Goal: Communication & Community: Share content

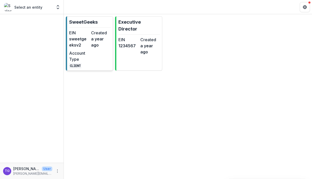
click at [88, 58] on dt "Account Type" at bounding box center [79, 56] width 20 height 12
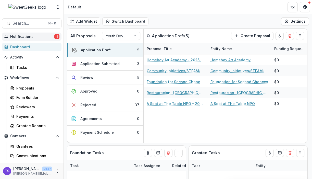
click at [38, 38] on span "Notifications" at bounding box center [32, 37] width 44 height 4
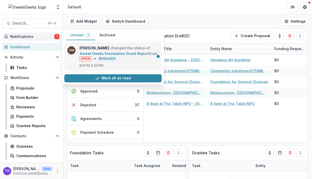
click at [117, 55] on link "Sweet Geeks Foundation Grant Report" at bounding box center [115, 53] width 70 height 4
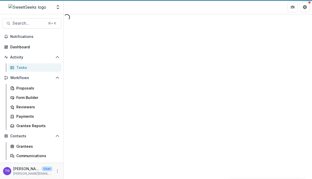
select select "********"
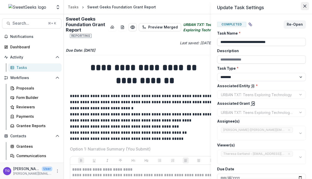
click at [305, 4] on button "Close" at bounding box center [304, 6] width 8 height 8
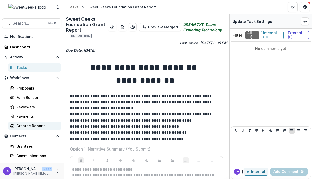
click at [32, 125] on div "Grantee Reports" at bounding box center [36, 125] width 41 height 5
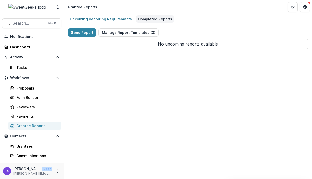
click at [147, 18] on div "Completed Reports" at bounding box center [155, 18] width 38 height 7
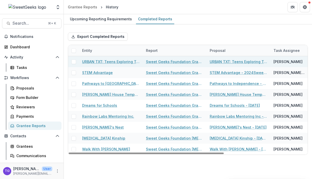
click at [120, 61] on link "URBAN TXT: Teens Exploring Technology" at bounding box center [111, 61] width 58 height 5
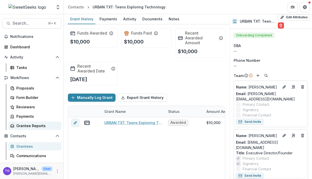
click at [33, 124] on div "Grantee Reports" at bounding box center [36, 125] width 41 height 5
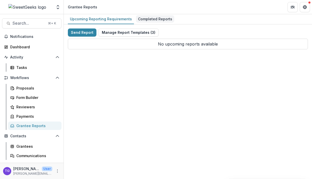
click at [155, 17] on div "Completed Reports" at bounding box center [155, 18] width 38 height 7
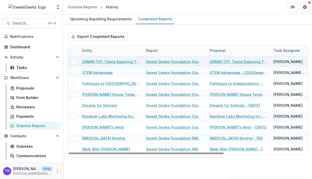
click at [170, 62] on link "Sweet Geeks Foundation Grant Report" at bounding box center [175, 61] width 58 height 5
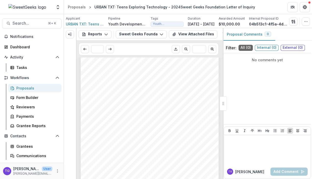
scroll to position [233, 0]
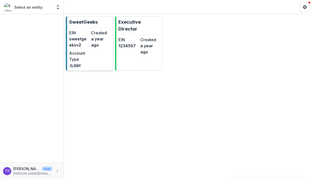
click at [102, 43] on dd "a year ago" at bounding box center [101, 42] width 20 height 12
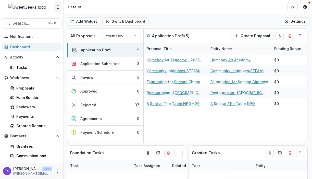
click at [56, 9] on icon "Open entity switcher" at bounding box center [57, 7] width 5 height 5
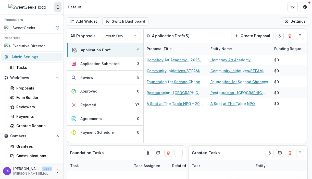
click at [40, 58] on link "Admin Settings" at bounding box center [31, 57] width 61 height 8
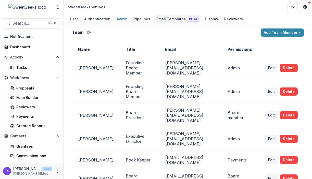
click at [166, 20] on div "Email Templates Beta" at bounding box center [177, 18] width 46 height 7
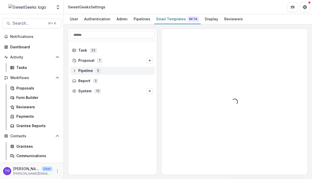
click at [74, 70] on circle at bounding box center [74, 69] width 1 height 1
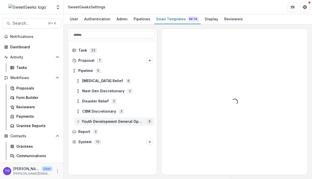
click at [77, 122] on icon at bounding box center [78, 122] width 4 height 4
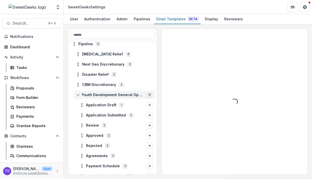
scroll to position [64, 0]
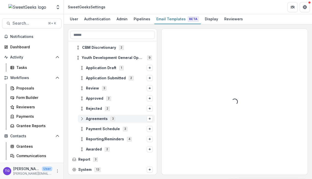
click at [82, 119] on icon at bounding box center [82, 119] width 4 height 4
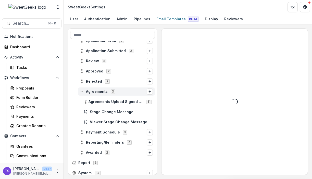
scroll to position [93, 0]
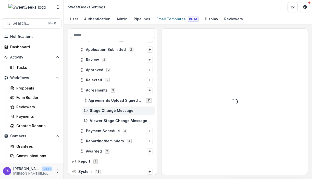
click at [102, 110] on span "Stage Change Message" at bounding box center [121, 111] width 63 height 4
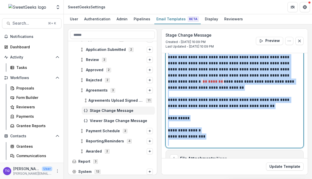
scroll to position [123, 0]
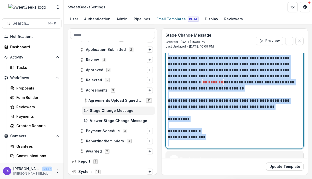
drag, startPoint x: 169, startPoint y: 61, endPoint x: 287, endPoint y: 152, distance: 149.7
click at [287, 152] on div "**********" at bounding box center [234, 50] width 138 height 233
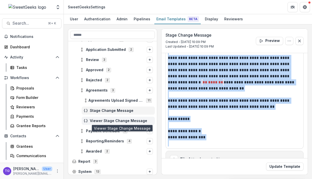
click at [136, 122] on span "Viewer Stage Change Message" at bounding box center [121, 121] width 63 height 4
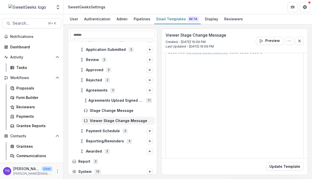
scroll to position [102, 0]
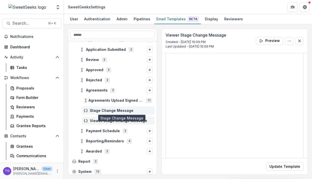
click at [116, 110] on span "Stage Change Message" at bounding box center [121, 111] width 63 height 4
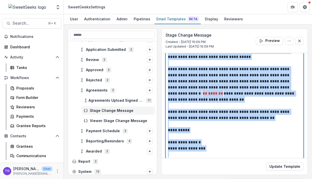
scroll to position [136, 0]
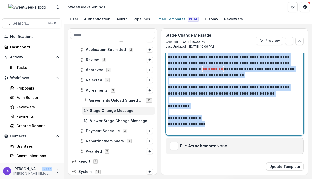
drag, startPoint x: 168, startPoint y: 93, endPoint x: 240, endPoint y: 122, distance: 78.1
click at [240, 122] on div "**********" at bounding box center [234, 50] width 133 height 165
copy div "**********"
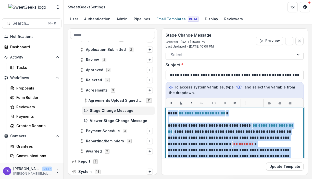
scroll to position [40, 0]
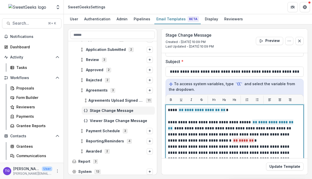
click at [282, 129] on p "**********" at bounding box center [233, 126] width 130 height 12
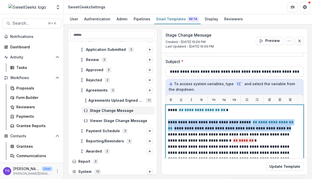
drag, startPoint x: 282, startPoint y: 129, endPoint x: 161, endPoint y: 125, distance: 121.1
click at [161, 125] on div "**********" at bounding box center [234, 102] width 147 height 147
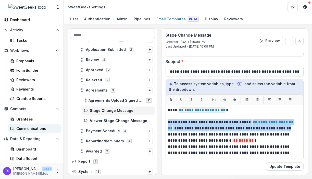
click at [32, 127] on div "Communications" at bounding box center [36, 128] width 41 height 5
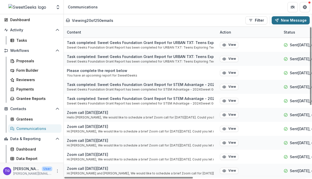
click at [299, 20] on button "New Message" at bounding box center [290, 20] width 38 height 8
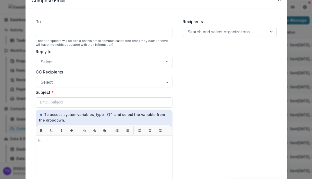
scroll to position [23, 0]
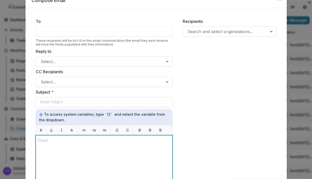
click at [38, 143] on p at bounding box center [104, 141] width 132 height 6
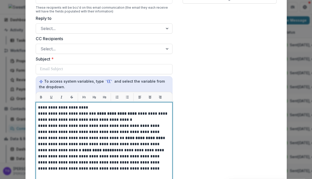
scroll to position [58, 0]
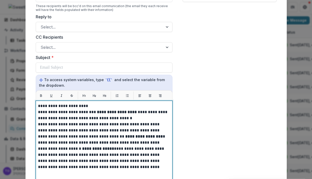
click at [100, 148] on strong "**********" at bounding box center [98, 149] width 32 height 4
click at [148, 137] on p "**********" at bounding box center [104, 131] width 132 height 18
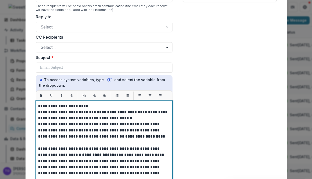
click at [153, 130] on p "**********" at bounding box center [104, 131] width 132 height 18
click at [148, 138] on p "**********" at bounding box center [104, 131] width 132 height 18
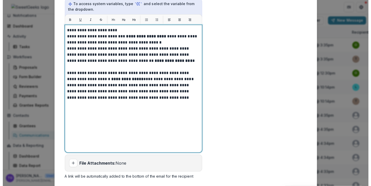
scroll to position [20, 0]
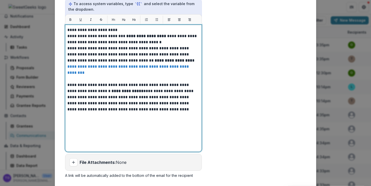
click at [151, 66] on link "**********" at bounding box center [128, 70] width 122 height 10
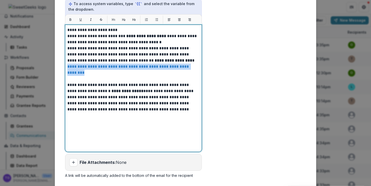
drag, startPoint x: 99, startPoint y: 73, endPoint x: 62, endPoint y: 68, distance: 37.8
click at [62, 68] on form "**********" at bounding box center [133, 42] width 145 height 279
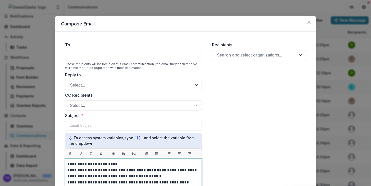
scroll to position [169, 0]
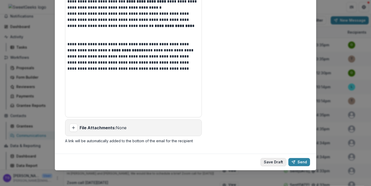
click at [269, 162] on button "Save Draft" at bounding box center [273, 162] width 26 height 8
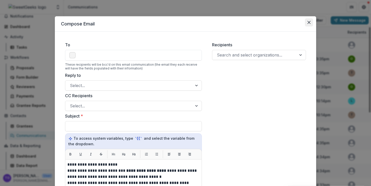
click at [308, 22] on icon "Close" at bounding box center [308, 22] width 3 height 3
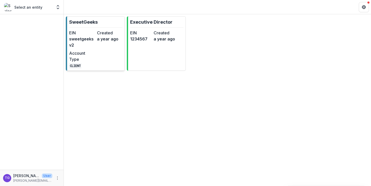
click at [105, 37] on dd "a year ago" at bounding box center [110, 39] width 26 height 6
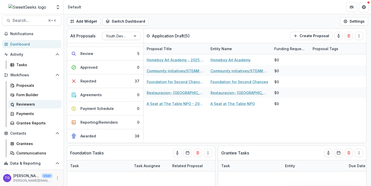
scroll to position [1, 0]
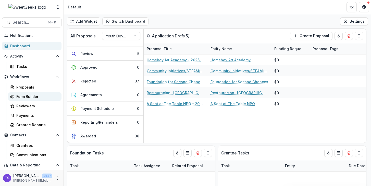
click at [31, 97] on div "Form Builder" at bounding box center [36, 96] width 41 height 5
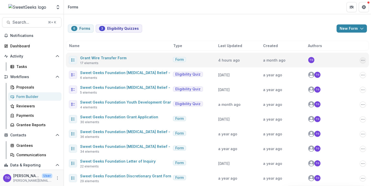
click at [361, 59] on icon "Options" at bounding box center [362, 60] width 4 height 4
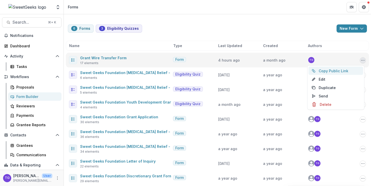
click at [348, 72] on button "Copy Public Link" at bounding box center [335, 71] width 55 height 8
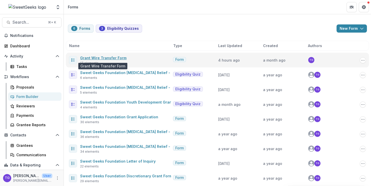
click at [105, 59] on link "Grant Wire Transfer Form" at bounding box center [103, 58] width 46 height 4
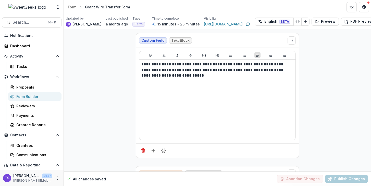
click at [226, 23] on link "[URL][DOMAIN_NAME]" at bounding box center [223, 23] width 39 height 5
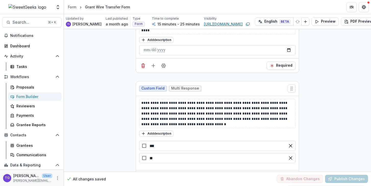
scroll to position [1254, 0]
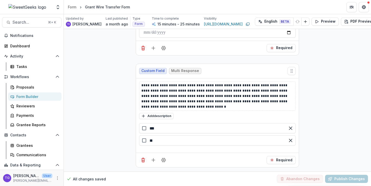
click at [365, 6] on icon "Get Help" at bounding box center [364, 6] width 1 height 1
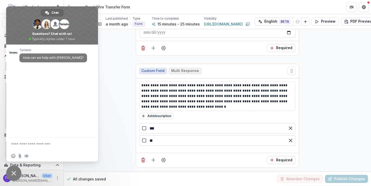
click at [13, 171] on span "Close chat" at bounding box center [13, 173] width 15 height 15
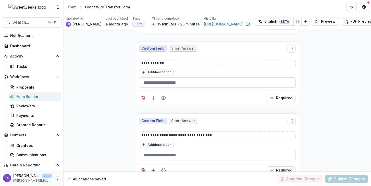
scroll to position [0, 0]
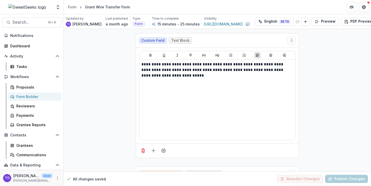
click at [34, 96] on div "Form Builder" at bounding box center [36, 96] width 41 height 5
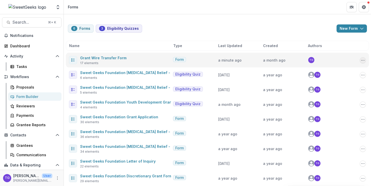
click at [362, 62] on icon "Options" at bounding box center [362, 60] width 4 height 4
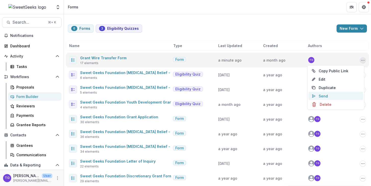
click at [352, 97] on button "Send" at bounding box center [335, 96] width 55 height 8
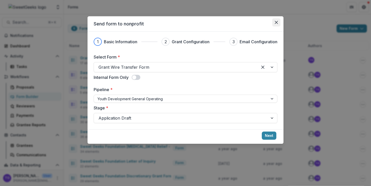
click at [275, 23] on icon "Close" at bounding box center [275, 22] width 3 height 3
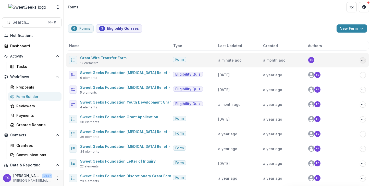
click at [362, 59] on icon "Options" at bounding box center [362, 60] width 4 height 4
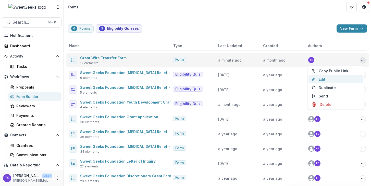
click at [358, 77] on link "Edit" at bounding box center [335, 79] width 55 height 8
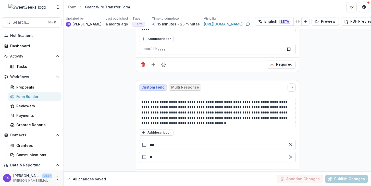
scroll to position [1254, 0]
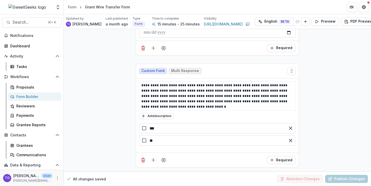
click at [255, 45] on div "Required" at bounding box center [217, 48] width 163 height 15
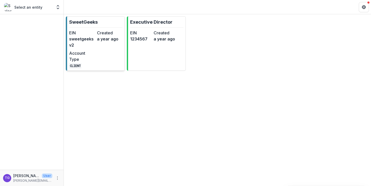
click at [98, 51] on div "EIN sweetgeeksv2 Created a year ago Account Type CLIENT" at bounding box center [95, 49] width 53 height 39
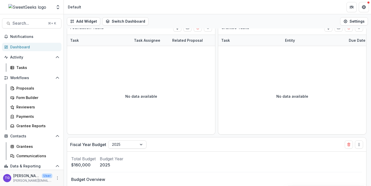
scroll to position [191, 0]
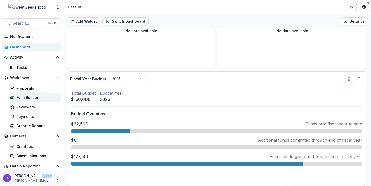
click at [28, 97] on div "Form Builder" at bounding box center [36, 97] width 41 height 5
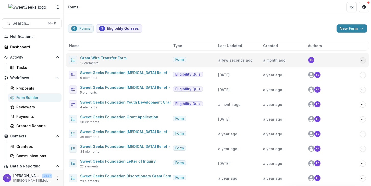
click at [360, 60] on icon "Options" at bounding box center [362, 60] width 4 height 4
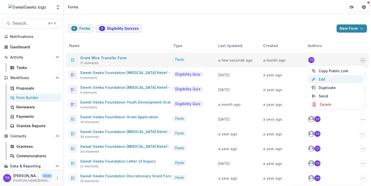
click at [348, 76] on link "Edit" at bounding box center [335, 79] width 55 height 8
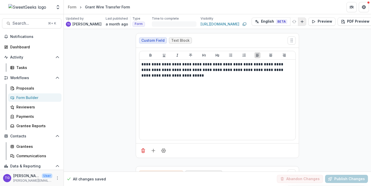
click at [303, 23] on icon "Add Language" at bounding box center [302, 22] width 4 height 4
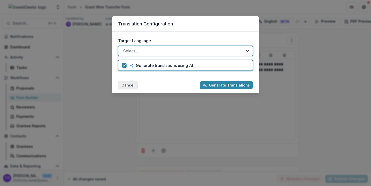
click at [128, 86] on button "Cancel" at bounding box center [128, 85] width 20 height 8
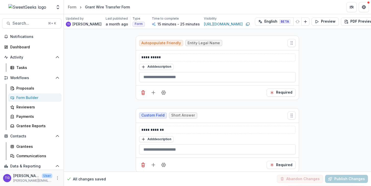
scroll to position [132, 0]
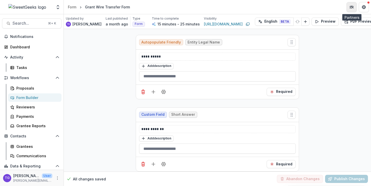
click at [348, 9] on button "Partners" at bounding box center [351, 7] width 10 height 10
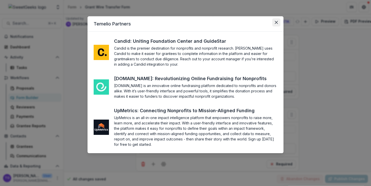
click at [276, 24] on icon "Close" at bounding box center [275, 22] width 3 height 3
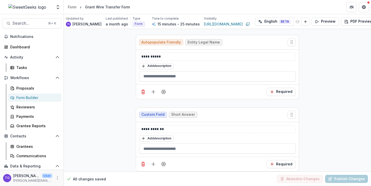
click at [99, 9] on div "Grant Wire Transfer Form" at bounding box center [107, 6] width 45 height 5
click at [172, 27] on div "Updated by TG Theresa Gartland Last published a month ago Type Form Time to com…" at bounding box center [217, 21] width 307 height 15
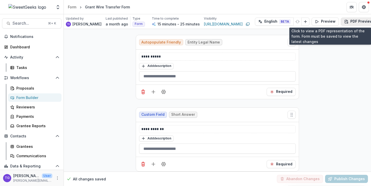
click at [355, 22] on button "PDF Preview" at bounding box center [358, 22] width 35 height 8
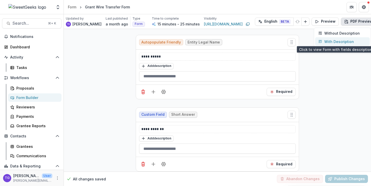
click at [349, 41] on p "With Description" at bounding box center [339, 41] width 30 height 5
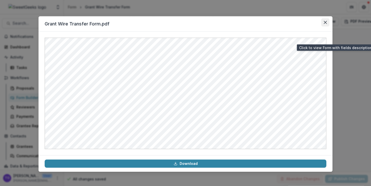
click at [324, 23] on icon "Close" at bounding box center [324, 22] width 3 height 3
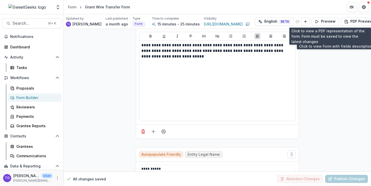
scroll to position [0, 0]
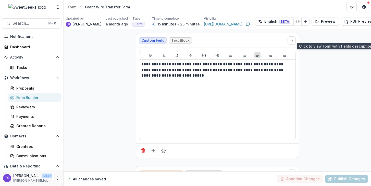
click at [117, 23] on p "a month ago" at bounding box center [117, 23] width 22 height 5
click at [225, 24] on link "[URL][DOMAIN_NAME]" at bounding box center [223, 23] width 39 height 5
click at [55, 179] on icon "More" at bounding box center [57, 178] width 4 height 4
click at [78, 158] on link "Help Center" at bounding box center [89, 159] width 55 height 8
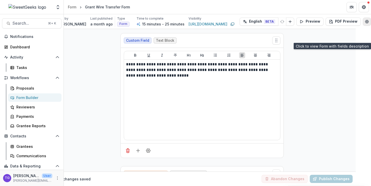
click at [366, 21] on circle "Edit Form Settings" at bounding box center [366, 21] width 1 height 1
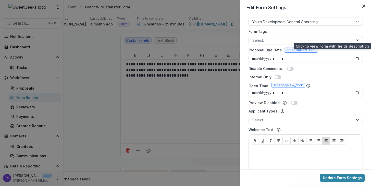
scroll to position [142, 0]
click at [357, 58] on input "Proposal Due Date" at bounding box center [305, 58] width 114 height 8
type input "**********"
click at [343, 77] on div "Internal Only" at bounding box center [305, 76] width 114 height 5
click at [356, 92] on input "Open Time" at bounding box center [305, 92] width 114 height 8
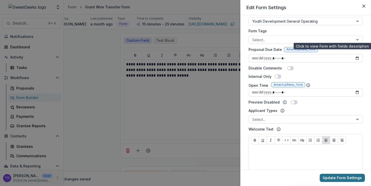
type input "**********"
click at [348, 181] on button "Update Form Settings" at bounding box center [341, 178] width 45 height 8
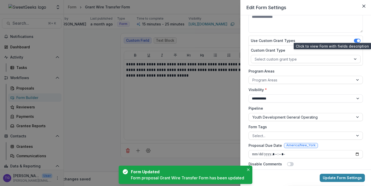
scroll to position [0, 0]
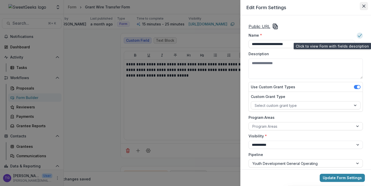
click at [364, 4] on button "Close" at bounding box center [363, 6] width 8 height 8
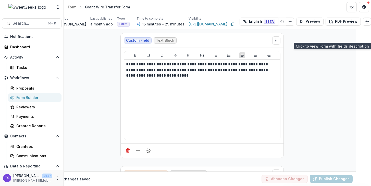
click at [215, 22] on link "https://app.trytemelio.com/form/a2ed37d0-031d-4eb0-af10-6198433e9ae2" at bounding box center [207, 23] width 39 height 5
click at [365, 22] on icon "Edit Form Settings" at bounding box center [366, 21] width 3 height 3
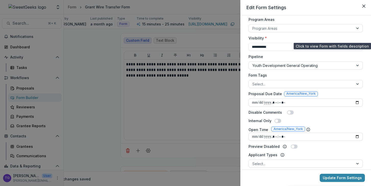
scroll to position [99, 0]
click at [289, 102] on input "Proposal Due Date" at bounding box center [305, 102] width 114 height 8
click at [355, 101] on input "Proposal Due Date" at bounding box center [305, 102] width 114 height 8
type input "**********"
click at [343, 177] on button "Update Form Settings" at bounding box center [341, 178] width 45 height 8
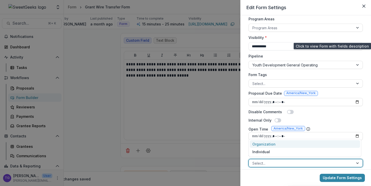
click at [355, 164] on div at bounding box center [357, 164] width 9 height 8
click at [344, 142] on div "Organization" at bounding box center [305, 144] width 110 height 8
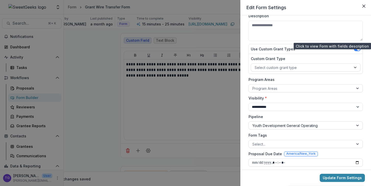
scroll to position [38, 0]
click at [356, 88] on div at bounding box center [357, 89] width 9 height 8
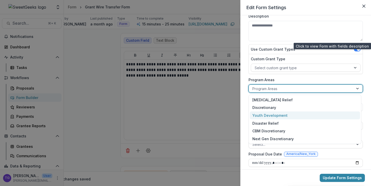
click at [342, 118] on div "Youth Development" at bounding box center [305, 116] width 110 height 8
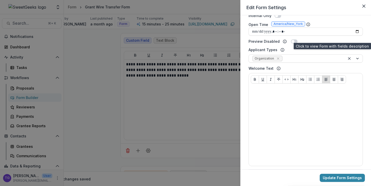
scroll to position [230, 0]
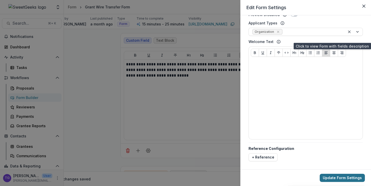
click at [342, 179] on button "Update Form Settings" at bounding box center [341, 178] width 45 height 8
click at [365, 5] on button "Close" at bounding box center [363, 6] width 8 height 8
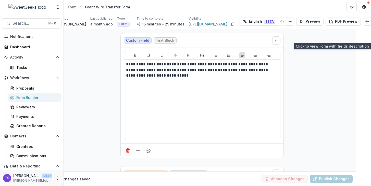
click at [218, 23] on link "https://app.trytemelio.com/form/a2ed37d0-031d-4eb0-af10-6198433e9ae2" at bounding box center [207, 23] width 39 height 5
click at [362, 23] on button "Edit Form Settings" at bounding box center [366, 22] width 8 height 8
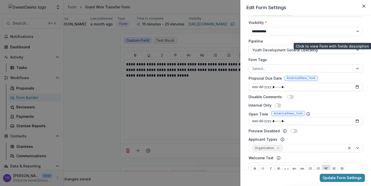
scroll to position [114, 0]
click at [302, 86] on input "Proposal Due Date" at bounding box center [305, 87] width 114 height 8
click at [355, 86] on input "Proposal Due Date" at bounding box center [305, 87] width 114 height 8
type input "**********"
click at [353, 177] on button "Update Form Settings" at bounding box center [341, 178] width 45 height 8
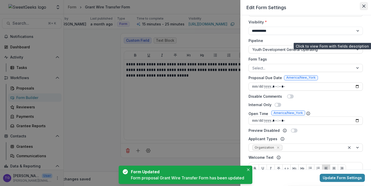
click at [363, 6] on icon "Close" at bounding box center [363, 6] width 3 height 3
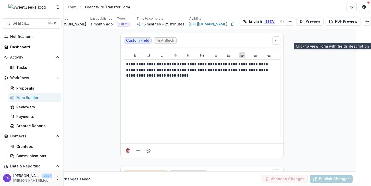
click at [211, 25] on link "https://app.trytemelio.com/form/a2ed37d0-031d-4eb0-af10-6198433e9ae2" at bounding box center [207, 23] width 39 height 5
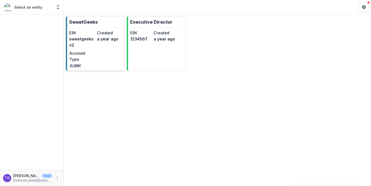
click at [91, 39] on dd "sweetgeeksv2" at bounding box center [82, 42] width 26 height 12
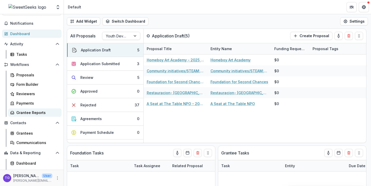
scroll to position [20, 0]
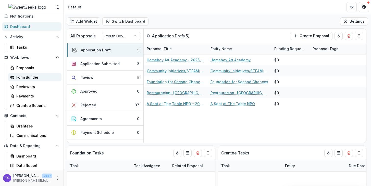
click at [38, 77] on div "Form Builder" at bounding box center [36, 77] width 41 height 5
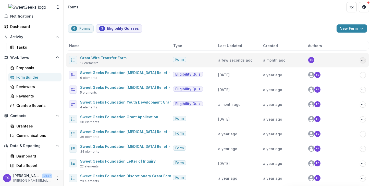
click at [360, 60] on icon "Options" at bounding box center [362, 60] width 4 height 4
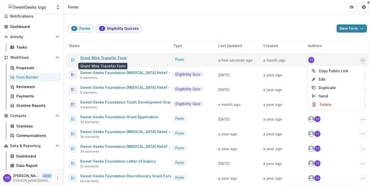
click at [117, 58] on link "Grant Wire Transfer Form" at bounding box center [103, 58] width 46 height 4
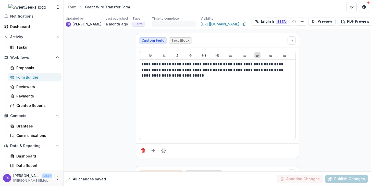
click at [223, 24] on link "[URL][DOMAIN_NAME]" at bounding box center [219, 23] width 39 height 5
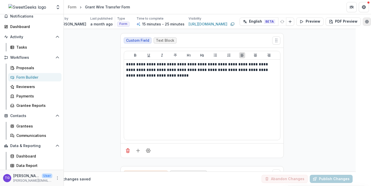
click at [365, 20] on icon "Edit Form Settings" at bounding box center [366, 21] width 3 height 3
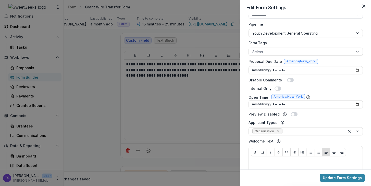
scroll to position [137, 0]
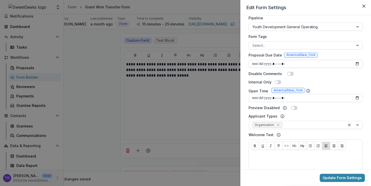
click at [355, 63] on input "Proposal Due Date" at bounding box center [305, 64] width 114 height 8
type input "**********"
click at [352, 108] on div "Preview Disabled" at bounding box center [305, 107] width 114 height 5
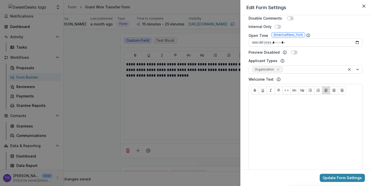
scroll to position [230, 0]
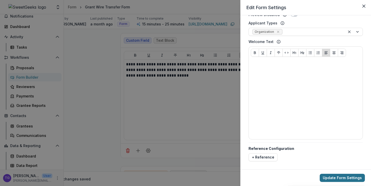
click at [341, 178] on button "Update Form Settings" at bounding box center [341, 178] width 45 height 8
click at [363, 5] on icon "Close" at bounding box center [363, 6] width 3 height 3
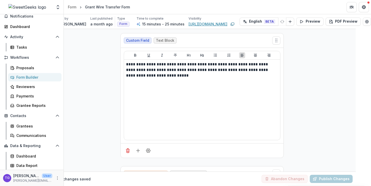
click at [219, 22] on link "https://app.trytemelio.com/form/a2ed37d0-031d-4eb0-af10-6198433e9ae2" at bounding box center [207, 23] width 39 height 5
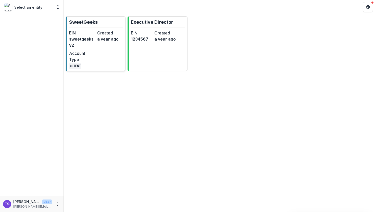
click at [94, 41] on dd "sweetgeeksv2" at bounding box center [82, 42] width 26 height 12
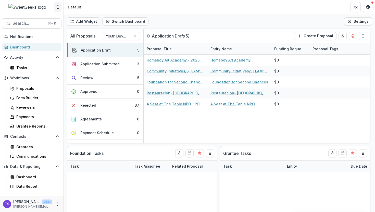
click at [58, 8] on icon "Open entity switcher" at bounding box center [57, 7] width 5 height 5
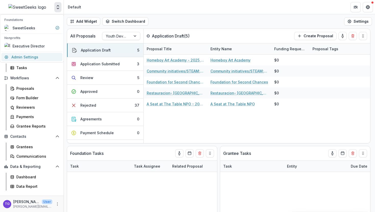
click at [31, 57] on link "Admin Settings" at bounding box center [31, 57] width 61 height 8
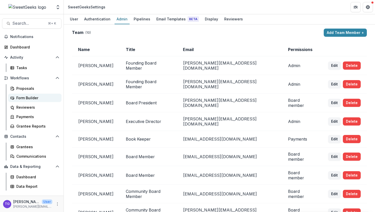
click at [27, 97] on div "Form Builder" at bounding box center [36, 97] width 41 height 5
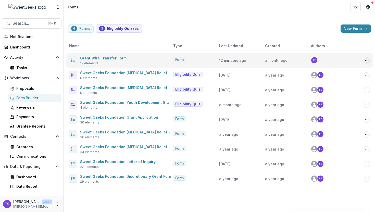
click at [367, 60] on icon "Options" at bounding box center [366, 60] width 4 height 4
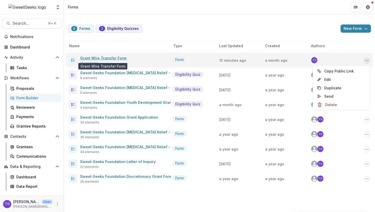
click at [114, 58] on link "Grant Wire Transfer Form" at bounding box center [103, 58] width 46 height 4
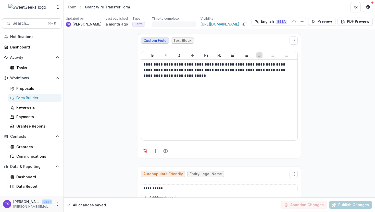
scroll to position [0, 8]
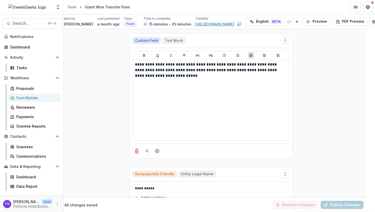
click at [205, 25] on link "[URL][DOMAIN_NAME]" at bounding box center [214, 23] width 39 height 5
click at [370, 22] on button "Edit Form Settings" at bounding box center [373, 22] width 8 height 8
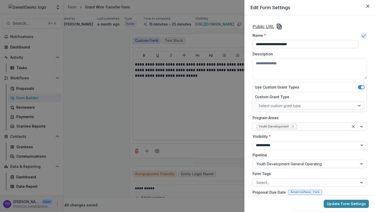
click at [270, 25] on u "Public URL" at bounding box center [263, 26] width 22 height 5
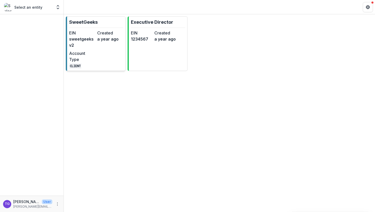
click at [109, 55] on div "EIN sweetgeeksv2 Created a year ago Account Type CLIENT" at bounding box center [96, 49] width 54 height 39
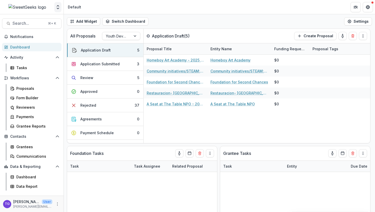
click at [57, 9] on icon "Open entity switcher" at bounding box center [57, 7] width 5 height 5
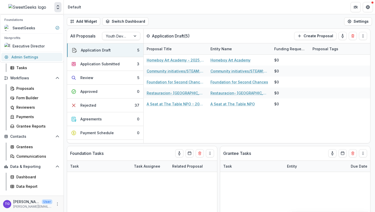
click at [42, 54] on link "Admin Settings" at bounding box center [31, 57] width 61 height 8
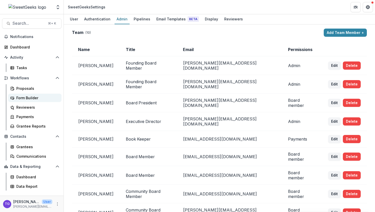
click at [25, 97] on div "Form Builder" at bounding box center [36, 97] width 41 height 5
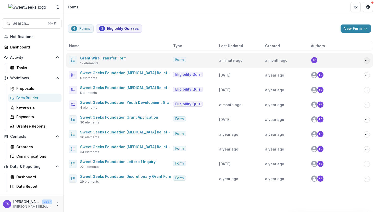
click at [367, 60] on icon "Options" at bounding box center [366, 60] width 4 height 4
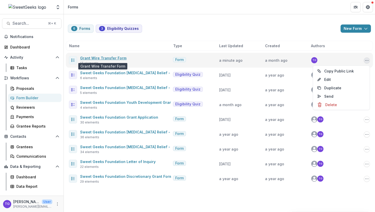
click at [121, 58] on link "Grant Wire Transfer Form" at bounding box center [103, 58] width 46 height 4
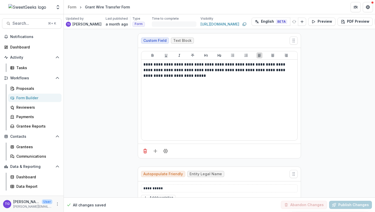
scroll to position [0, 8]
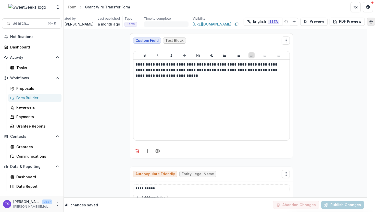
click at [367, 24] on button "Edit Form Settings" at bounding box center [371, 22] width 8 height 8
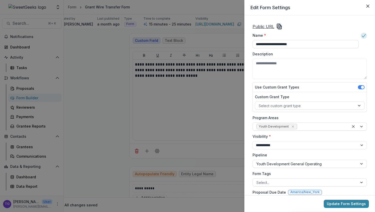
click at [358, 87] on span at bounding box center [361, 87] width 7 height 4
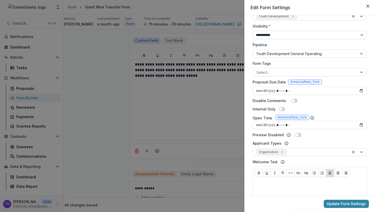
scroll to position [110, 0]
click at [360, 90] on input "Proposal Due Date" at bounding box center [309, 91] width 114 height 8
type input "**********"
click at [349, 107] on div "Internal Only" at bounding box center [309, 109] width 114 height 5
click at [358, 125] on input "Open Time" at bounding box center [309, 125] width 114 height 8
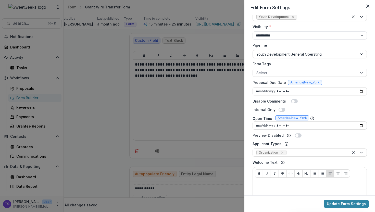
type input "**********"
click at [356, 133] on div "Preview Disabled" at bounding box center [309, 135] width 114 height 5
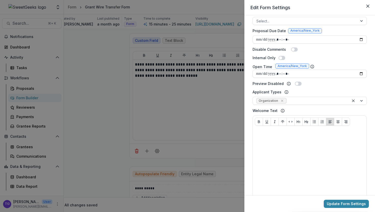
scroll to position [205, 0]
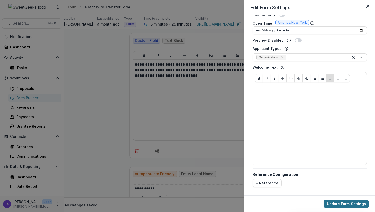
click at [344, 204] on button "Update Form Settings" at bounding box center [345, 204] width 45 height 8
click at [367, 7] on icon "Close" at bounding box center [367, 6] width 3 height 3
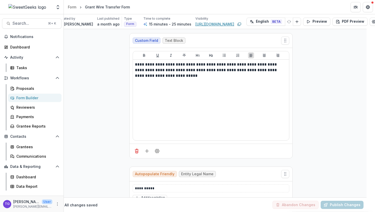
click at [227, 24] on link "https://app.trytemelio.com/form/a2ed37d0-031d-4eb0-af10-6198433e9ae2" at bounding box center [214, 23] width 39 height 5
click at [371, 20] on icon "Edit Form Settings" at bounding box center [373, 22] width 4 height 4
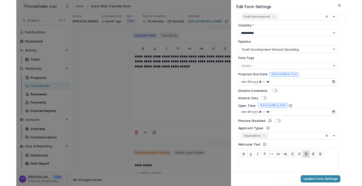
scroll to position [108, 0]
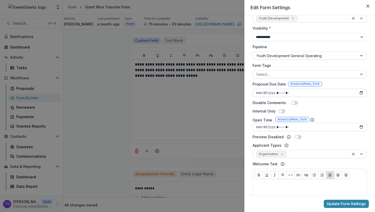
click at [360, 92] on input "Proposal Due Date" at bounding box center [309, 93] width 114 height 8
type input "**********"
click at [351, 114] on div "**********" at bounding box center [309, 99] width 118 height 372
click at [342, 205] on button "Update Form Settings" at bounding box center [345, 204] width 45 height 8
click at [366, 5] on icon "Close" at bounding box center [367, 6] width 3 height 3
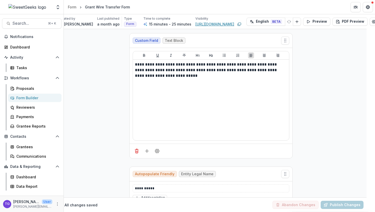
click at [218, 24] on link "https://app.trytemelio.com/form/a2ed37d0-031d-4eb0-af10-6198433e9ae2" at bounding box center [214, 23] width 39 height 5
click at [239, 24] on icon "Copy link" at bounding box center [239, 24] width 4 height 4
click at [240, 24] on icon "Copy link" at bounding box center [239, 24] width 4 height 4
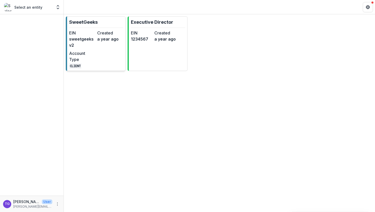
click at [102, 47] on div "Created a year ago" at bounding box center [110, 39] width 26 height 18
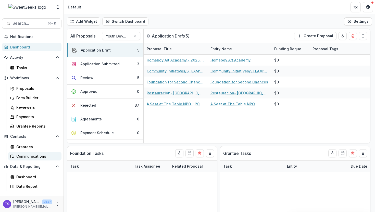
click at [30, 158] on div "Communications" at bounding box center [36, 155] width 41 height 5
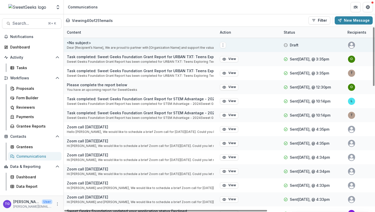
click at [79, 46] on p "Dear [Recipient’s Name], We are proud to partner with [Organization Name] and s…" at bounding box center [140, 47] width 147 height 5
click at [81, 42] on p "<No subject>" at bounding box center [140, 42] width 147 height 5
click at [224, 44] on icon "Options" at bounding box center [223, 45] width 4 height 4
click at [235, 54] on button "Edit" at bounding box center [248, 55] width 55 height 8
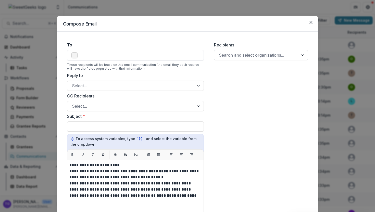
click at [253, 56] on div at bounding box center [256, 54] width 75 height 7
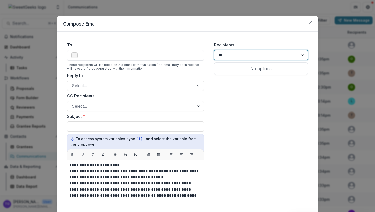
type input "***"
click at [242, 71] on div "ArtsUP! LA Nonprofit" at bounding box center [260, 69] width 85 height 6
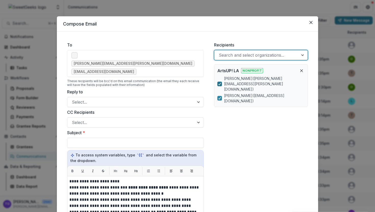
click at [219, 83] on polyline at bounding box center [219, 84] width 2 height 2
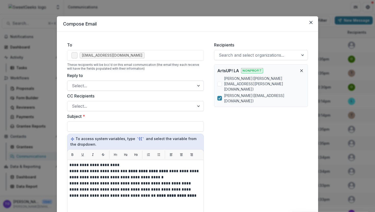
click at [198, 85] on div at bounding box center [198, 86] width 9 height 10
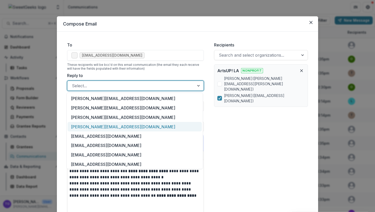
click at [162, 128] on div "theresa@sweetgeeksfoundation.org" at bounding box center [135, 126] width 134 height 9
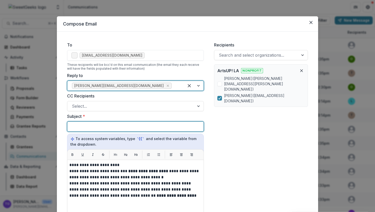
click at [162, 127] on div at bounding box center [135, 127] width 128 height 10
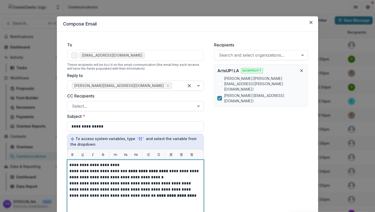
click at [114, 165] on p "**********" at bounding box center [135, 165] width 132 height 6
click at [112, 164] on p "**********" at bounding box center [135, 165] width 132 height 6
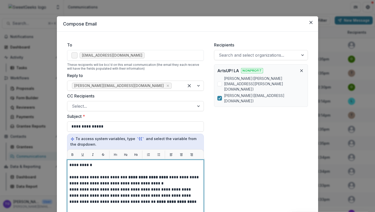
click at [166, 178] on p "**********" at bounding box center [135, 180] width 132 height 12
click at [151, 184] on p "**********" at bounding box center [135, 180] width 132 height 12
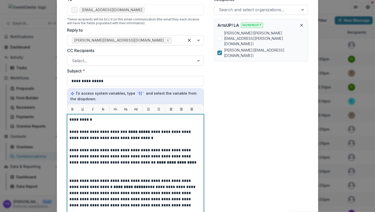
scroll to position [46, 0]
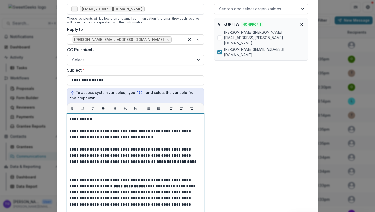
click at [81, 166] on p "**********" at bounding box center [135, 158] width 132 height 24
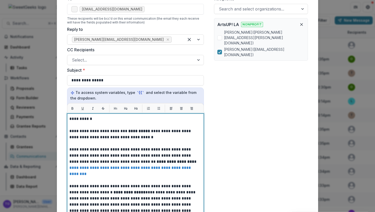
click at [69, 168] on link "**********" at bounding box center [130, 171] width 122 height 10
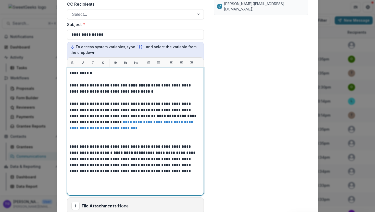
scroll to position [94, 0]
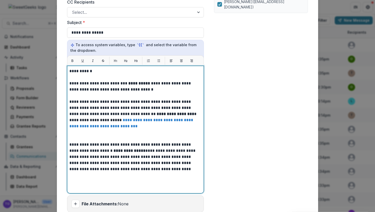
click at [143, 162] on p "**********" at bounding box center [135, 156] width 132 height 31
drag, startPoint x: 143, startPoint y: 162, endPoint x: 103, endPoint y: 163, distance: 40.3
click at [103, 163] on p "**********" at bounding box center [135, 156] width 132 height 31
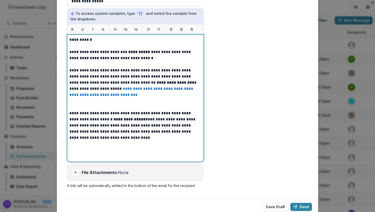
scroll to position [126, 0]
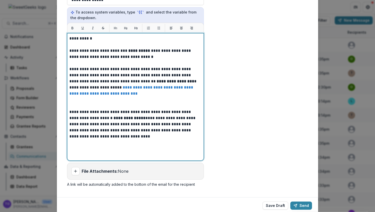
click at [124, 137] on p "**********" at bounding box center [135, 124] width 132 height 31
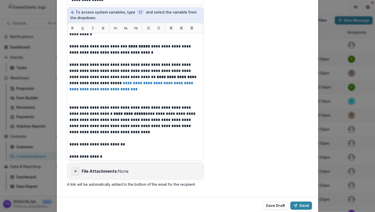
click at [76, 172] on icon "Add attachment" at bounding box center [75, 171] width 4 height 4
type input "**********"
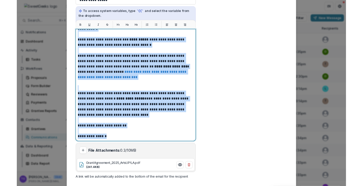
scroll to position [0, 0]
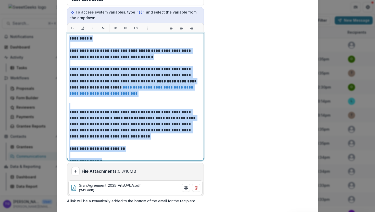
drag, startPoint x: 111, startPoint y: 155, endPoint x: 66, endPoint y: 25, distance: 137.8
click at [67, 25] on div "**********" at bounding box center [135, 92] width 137 height 138
copy div "**********"
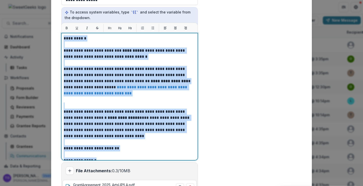
click at [129, 42] on p at bounding box center [130, 45] width 132 height 6
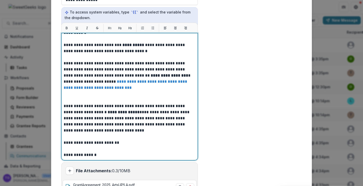
scroll to position [186, 0]
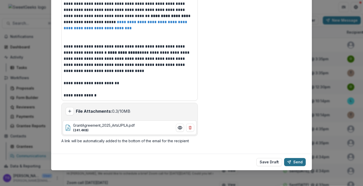
click at [301, 161] on button "Send" at bounding box center [295, 162] width 22 height 8
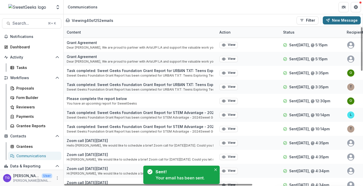
click at [342, 21] on button "New Message" at bounding box center [342, 20] width 38 height 8
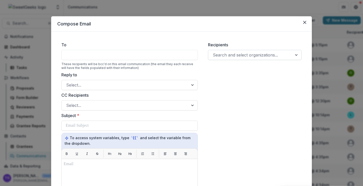
click at [232, 53] on div at bounding box center [250, 54] width 75 height 7
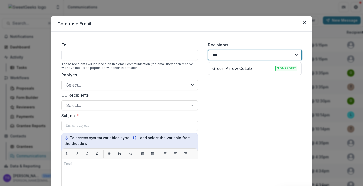
type input "****"
click at [234, 68] on p "Green Arrow CoLab" at bounding box center [233, 69] width 40 height 6
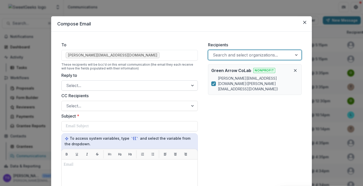
click at [114, 86] on div at bounding box center [125, 85] width 118 height 7
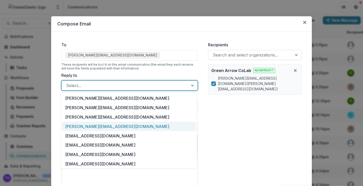
click at [107, 127] on div "theresa@sweetgeeksfoundation.org" at bounding box center [129, 126] width 134 height 9
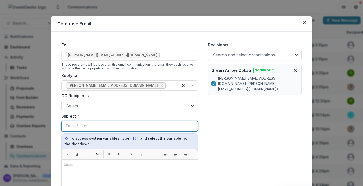
click at [92, 127] on div at bounding box center [130, 127] width 128 height 10
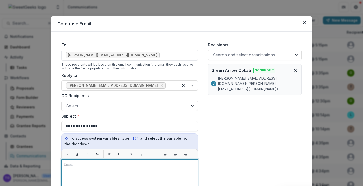
click at [68, 167] on p at bounding box center [130, 165] width 132 height 6
paste div
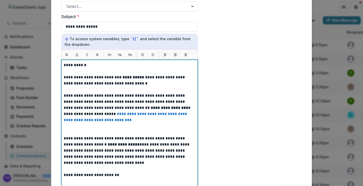
click at [84, 65] on p "**********" at bounding box center [129, 65] width 130 height 6
click at [141, 77] on p "**********" at bounding box center [129, 80] width 130 height 12
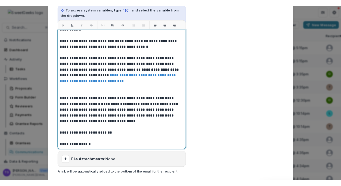
scroll to position [169, 0]
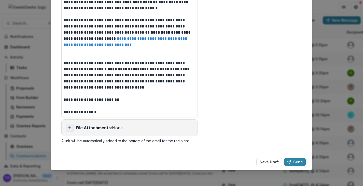
click at [69, 130] on button "Add attachment" at bounding box center [70, 128] width 8 height 8
type input "**********"
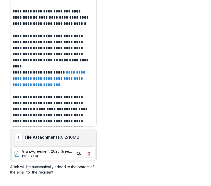
click at [209, 38] on div "**********" at bounding box center [105, 23] width 211 height 323
click at [208, 41] on div "**********" at bounding box center [105, 23] width 211 height 323
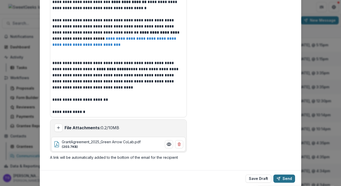
click at [286, 178] on button "Send" at bounding box center [284, 179] width 22 height 8
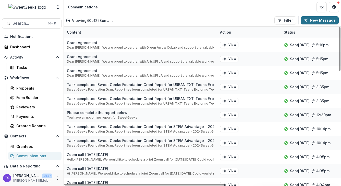
click at [319, 19] on button "New Message" at bounding box center [319, 20] width 38 height 8
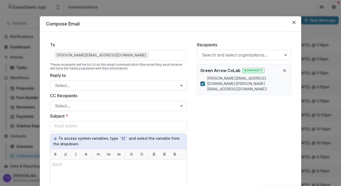
click at [202, 83] on polyline at bounding box center [202, 84] width 2 height 2
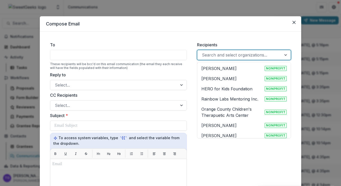
click at [285, 53] on div at bounding box center [285, 55] width 9 height 10
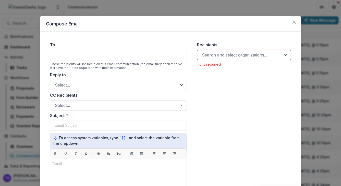
click at [319, 30] on div "Compose Email To These recipients will be bcc'd on this email communication (th…" at bounding box center [170, 93] width 341 height 186
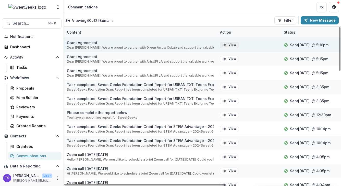
click at [229, 45] on button "View" at bounding box center [229, 45] width 18 height 6
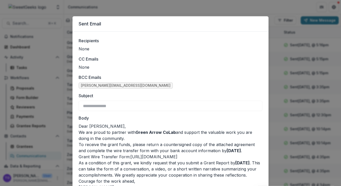
click at [300, 33] on div "**********" at bounding box center [170, 93] width 341 height 186
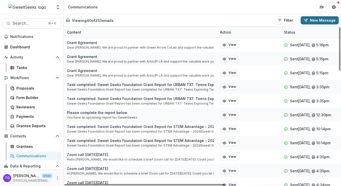
click at [316, 21] on button "New Message" at bounding box center [319, 20] width 38 height 8
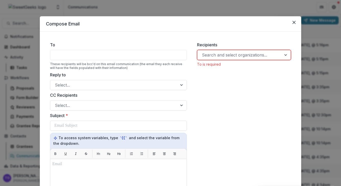
click at [225, 57] on div at bounding box center [239, 54] width 75 height 7
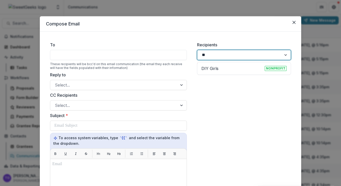
type input "***"
click at [216, 68] on p "DIY Girls" at bounding box center [209, 69] width 17 height 6
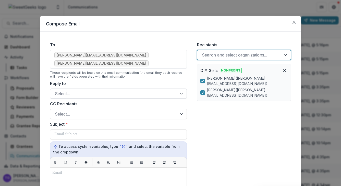
click at [117, 90] on div at bounding box center [114, 93] width 118 height 7
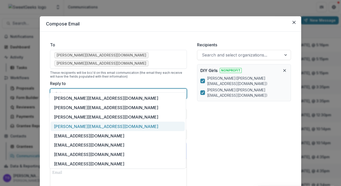
click at [104, 123] on div "theresa@sweetgeeksfoundation.org" at bounding box center [117, 126] width 134 height 9
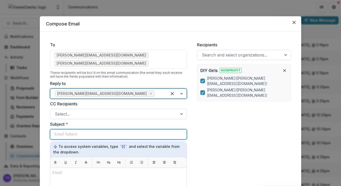
click at [80, 130] on div at bounding box center [118, 135] width 128 height 10
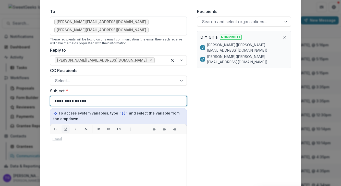
scroll to position [34, 0]
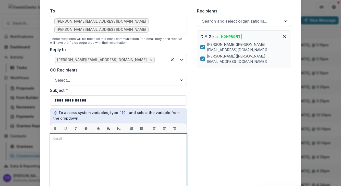
click at [60, 136] on p at bounding box center [118, 139] width 132 height 6
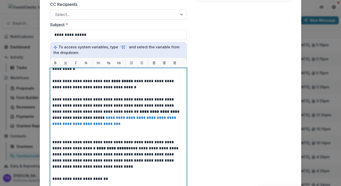
scroll to position [0, 0]
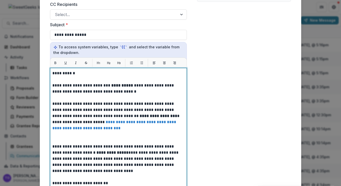
click at [73, 70] on p "**********" at bounding box center [117, 73] width 130 height 6
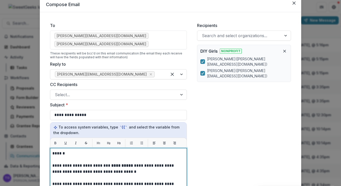
scroll to position [20, 0]
click at [129, 163] on p "**********" at bounding box center [117, 169] width 130 height 12
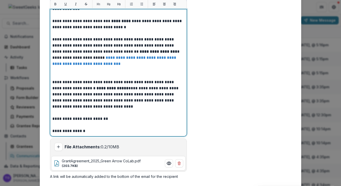
scroll to position [159, 0]
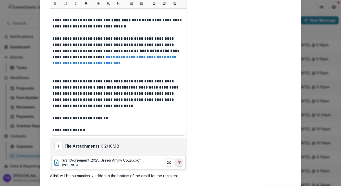
click at [178, 161] on icon "Remove file attachment" at bounding box center [179, 163] width 4 height 4
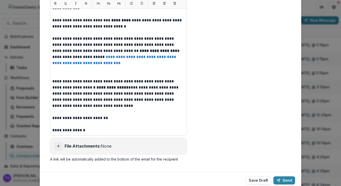
click at [56, 144] on icon "Add attachment" at bounding box center [58, 146] width 4 height 4
type input "**********"
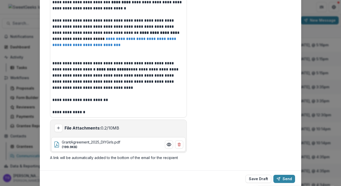
scroll to position [186, 0]
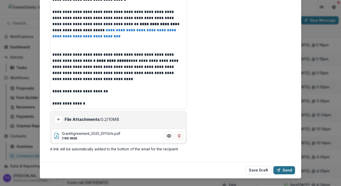
click at [280, 166] on button "Send" at bounding box center [284, 170] width 22 height 8
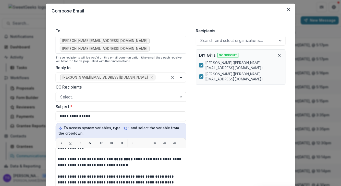
scroll to position [0, 0]
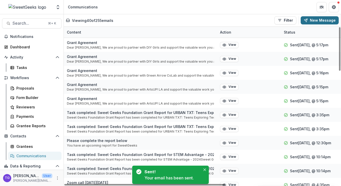
click at [323, 19] on button "New Message" at bounding box center [319, 20] width 38 height 8
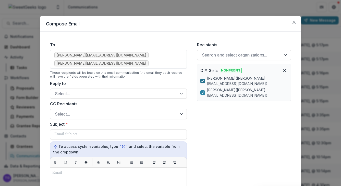
click at [201, 80] on icon at bounding box center [202, 81] width 3 height 3
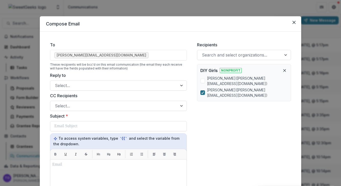
click at [201, 91] on icon at bounding box center [202, 92] width 3 height 3
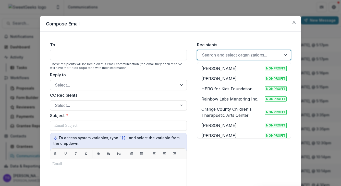
click at [285, 54] on div at bounding box center [285, 55] width 9 height 10
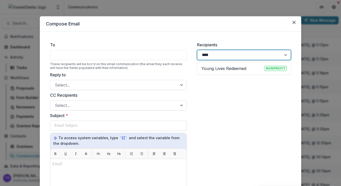
type input "*****"
click at [250, 64] on div "Young Lives Redeemed Nonprofit" at bounding box center [243, 68] width 91 height 10
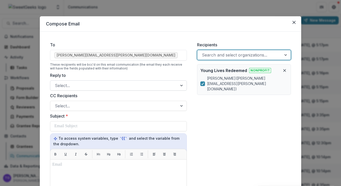
click at [84, 86] on div at bounding box center [114, 85] width 118 height 7
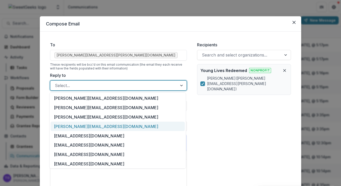
click at [80, 128] on div "theresa@sweetgeeksfoundation.org" at bounding box center [117, 126] width 134 height 9
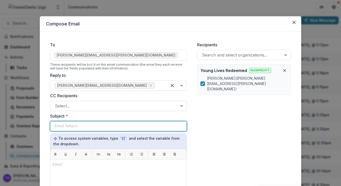
click at [67, 125] on p at bounding box center [65, 126] width 23 height 6
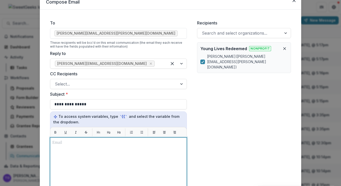
click at [56, 145] on p at bounding box center [118, 143] width 132 height 6
paste div
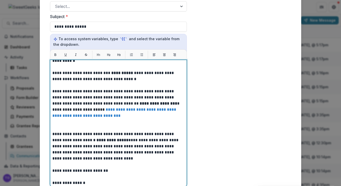
click at [130, 73] on p "**********" at bounding box center [117, 76] width 130 height 12
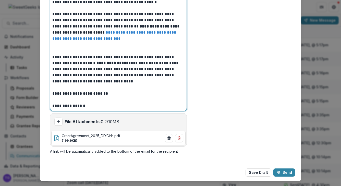
scroll to position [186, 0]
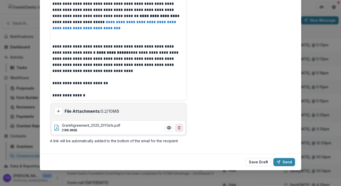
click at [179, 128] on line "Remove file attachment" at bounding box center [179, 128] width 0 height 1
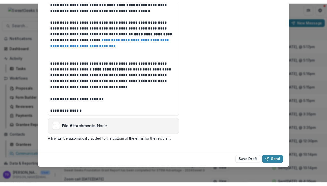
scroll to position [169, 0]
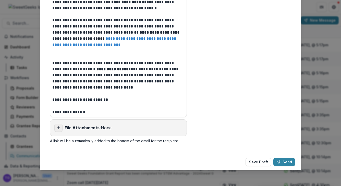
click at [58, 127] on line "Add attachment" at bounding box center [58, 128] width 0 height 3
type input "**********"
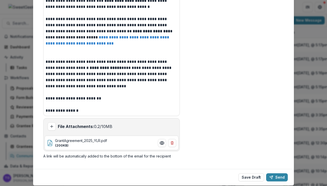
scroll to position [186, 0]
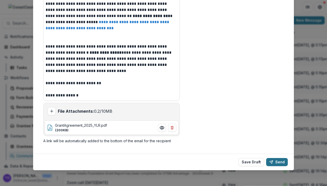
click at [278, 162] on button "Send" at bounding box center [277, 162] width 22 height 8
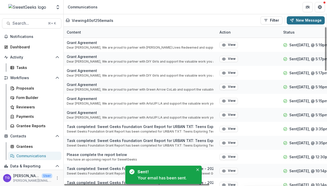
click at [307, 20] on button "New Message" at bounding box center [306, 20] width 38 height 8
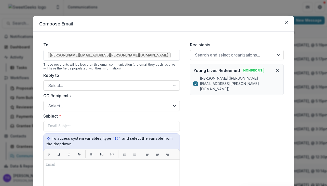
click at [195, 83] on polyline at bounding box center [196, 84] width 2 height 2
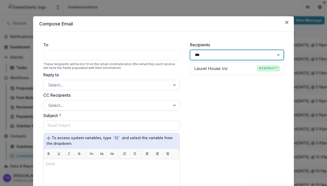
type input "****"
click at [201, 70] on p "Laurel House Inc" at bounding box center [211, 69] width 34 height 6
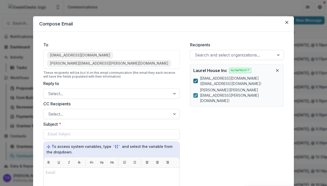
click at [196, 80] on icon at bounding box center [195, 81] width 3 height 3
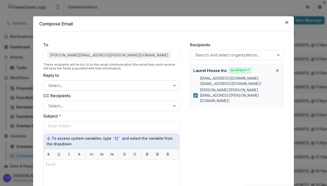
click at [106, 85] on div at bounding box center [107, 85] width 118 height 7
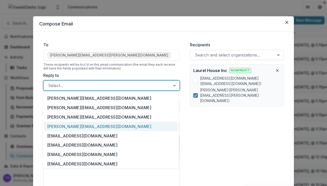
click at [94, 130] on div "theresa@sweetgeeksfoundation.org" at bounding box center [111, 126] width 134 height 9
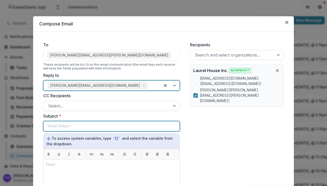
click at [86, 124] on div at bounding box center [112, 127] width 128 height 10
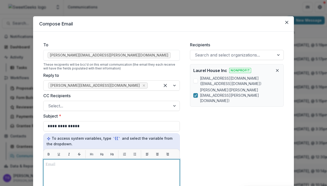
click at [61, 163] on p at bounding box center [112, 165] width 132 height 6
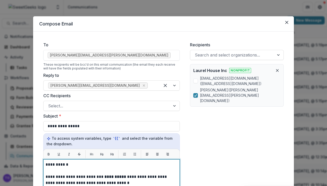
scroll to position [100, 0]
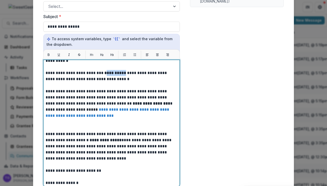
drag, startPoint x: 123, startPoint y: 72, endPoint x: 104, endPoint y: 72, distance: 19.4
click at [104, 72] on p "**********" at bounding box center [111, 76] width 130 height 12
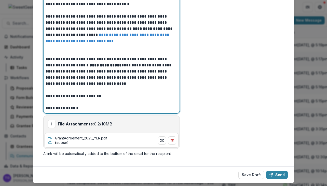
scroll to position [186, 0]
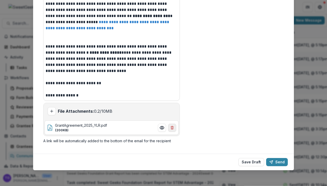
click at [173, 129] on icon "Remove file attachment" at bounding box center [172, 128] width 4 height 4
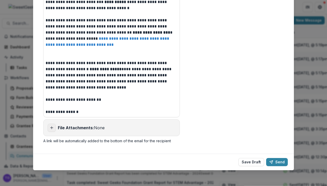
click at [53, 128] on button "Add attachment" at bounding box center [52, 128] width 8 height 8
type input "**********"
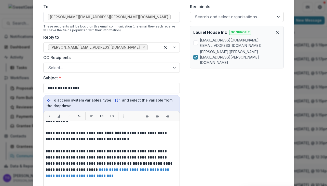
scroll to position [0, 0]
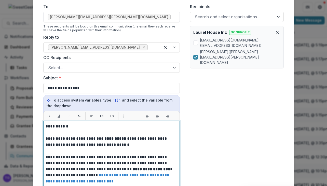
click at [66, 127] on p "**********" at bounding box center [111, 127] width 130 height 6
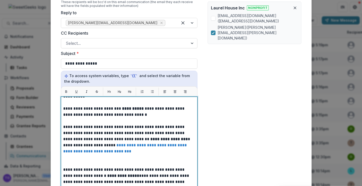
scroll to position [186, 0]
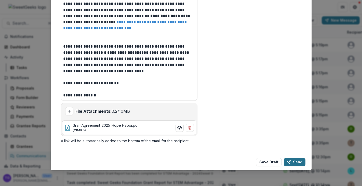
click at [297, 162] on button "Send" at bounding box center [295, 162] width 22 height 8
